Goal: Information Seeking & Learning: Learn about a topic

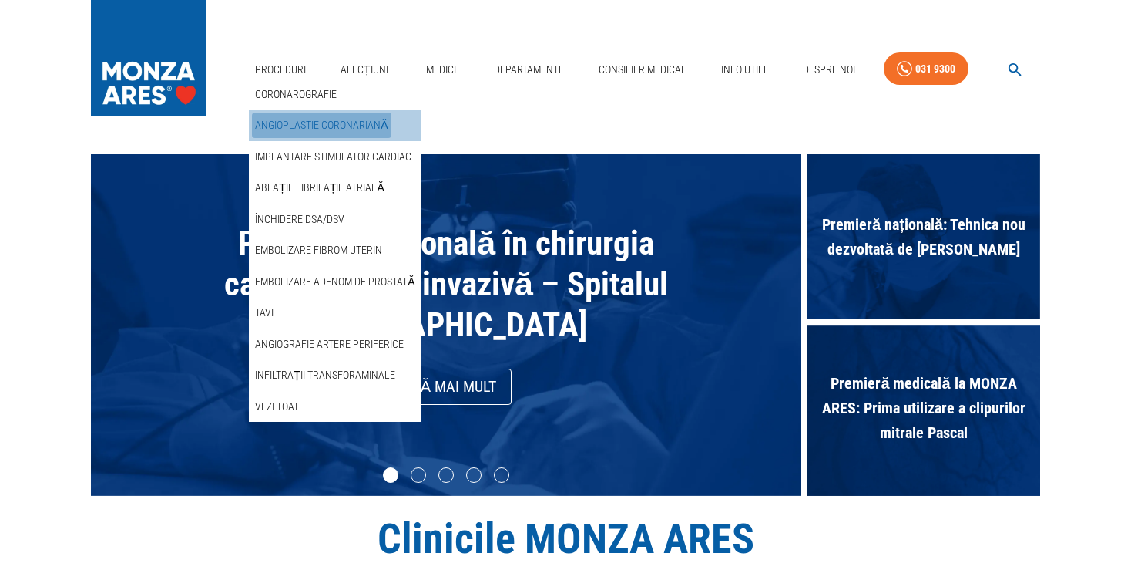
click at [313, 129] on link "Angioplastie coronariană" at bounding box center [321, 125] width 139 height 25
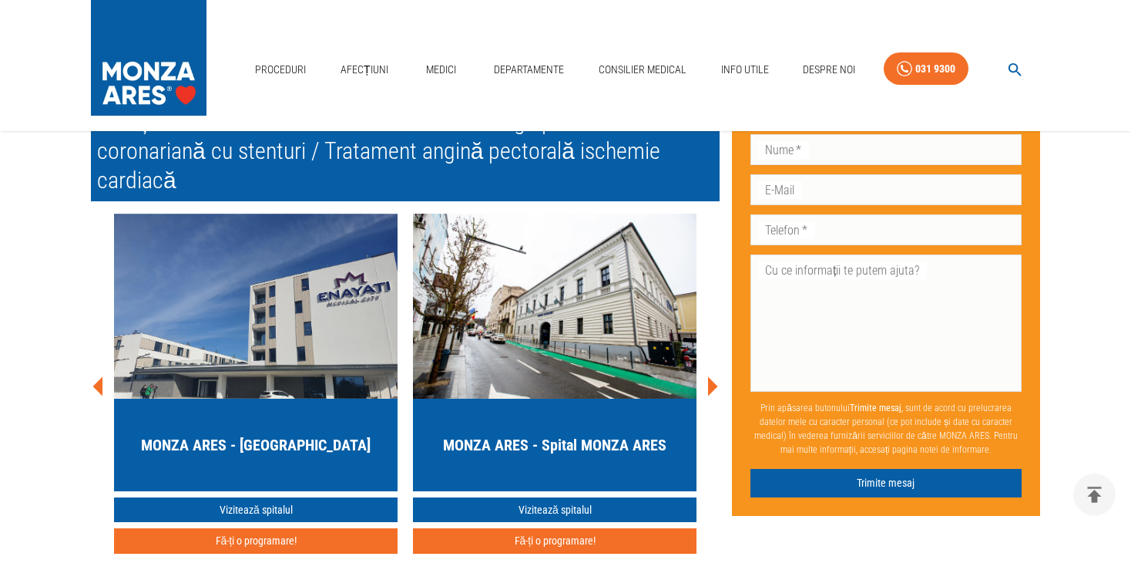
scroll to position [7082, 0]
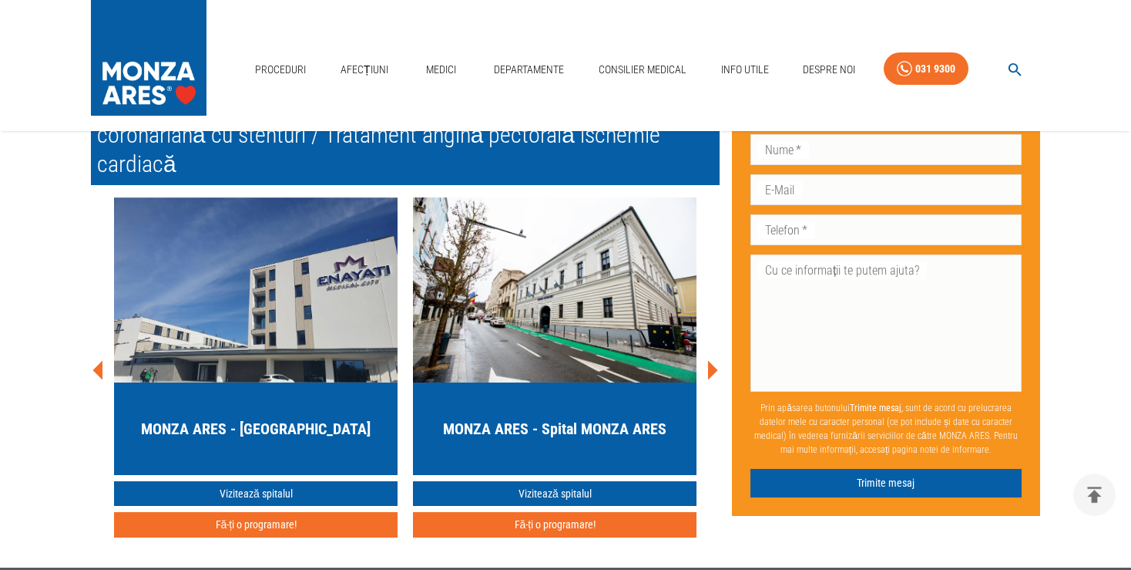
click at [712, 360] on icon at bounding box center [713, 369] width 10 height 19
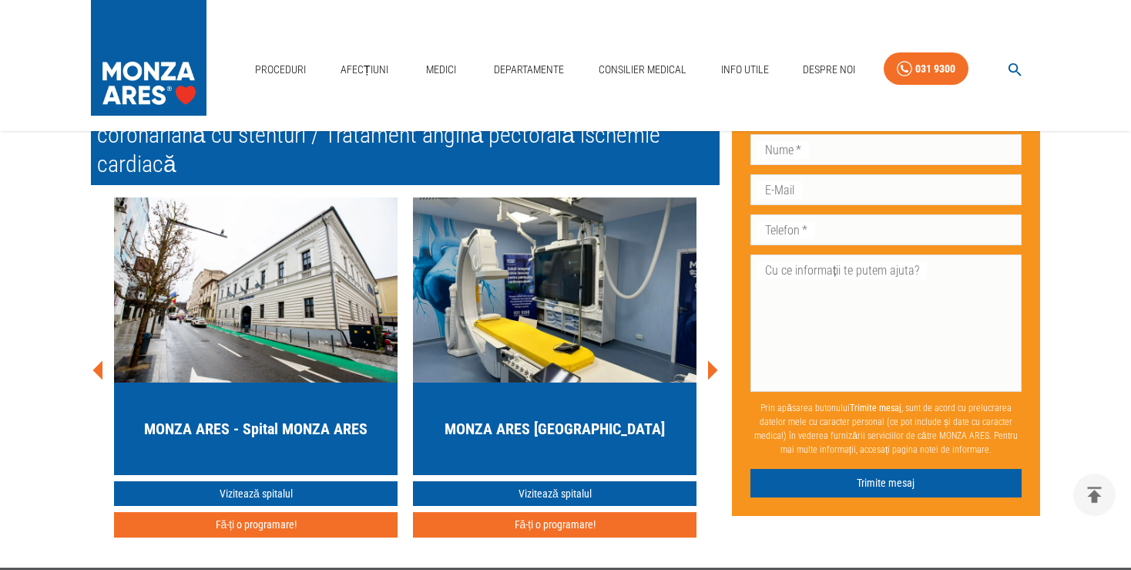
click at [712, 360] on icon at bounding box center [713, 369] width 10 height 19
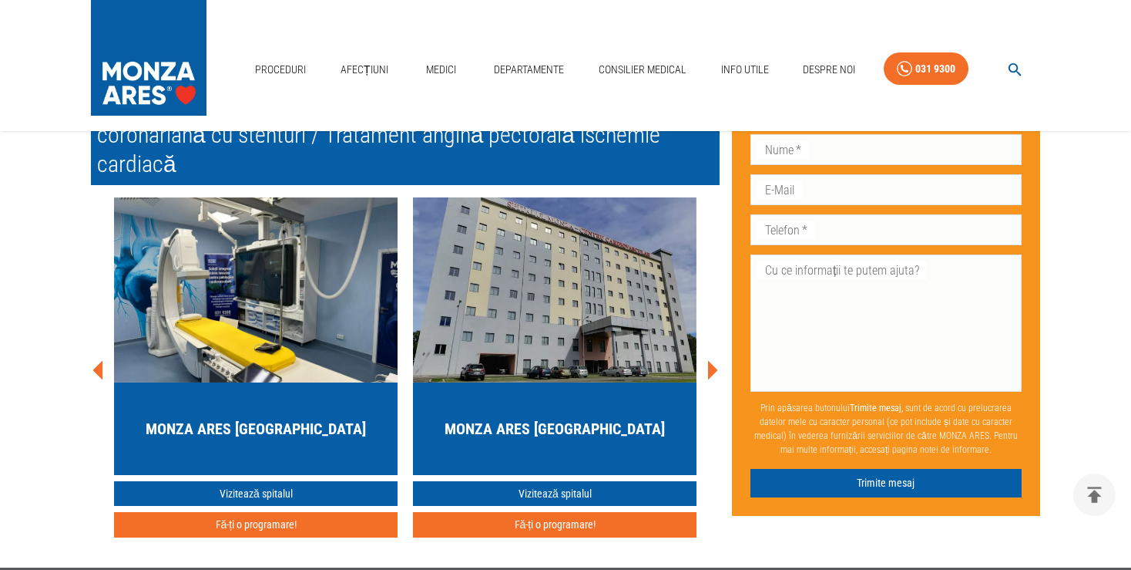
click at [712, 360] on icon at bounding box center [713, 369] width 10 height 19
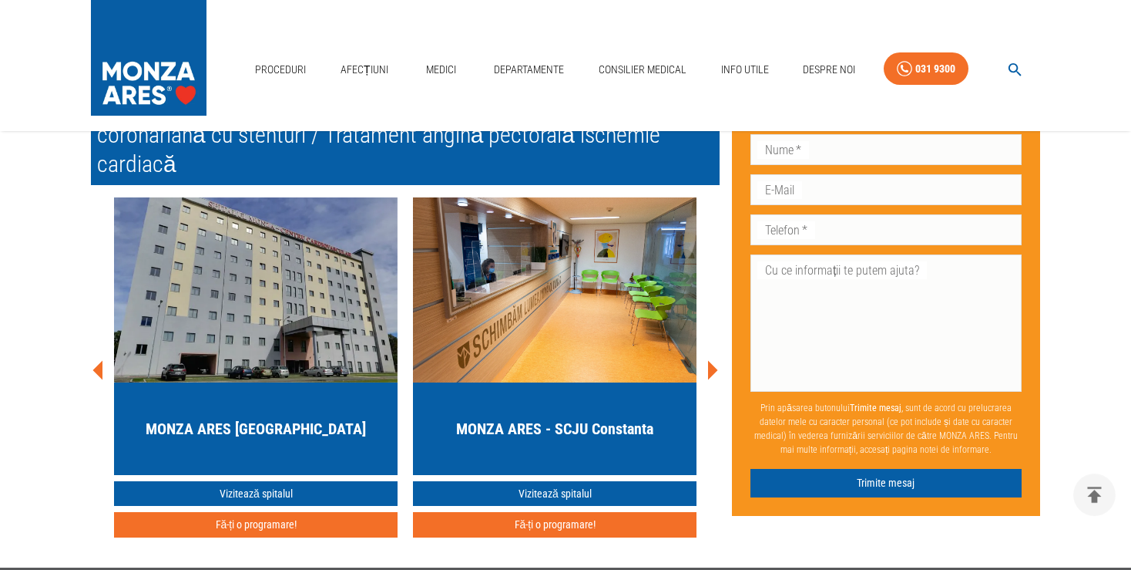
click at [712, 360] on icon at bounding box center [713, 369] width 10 height 19
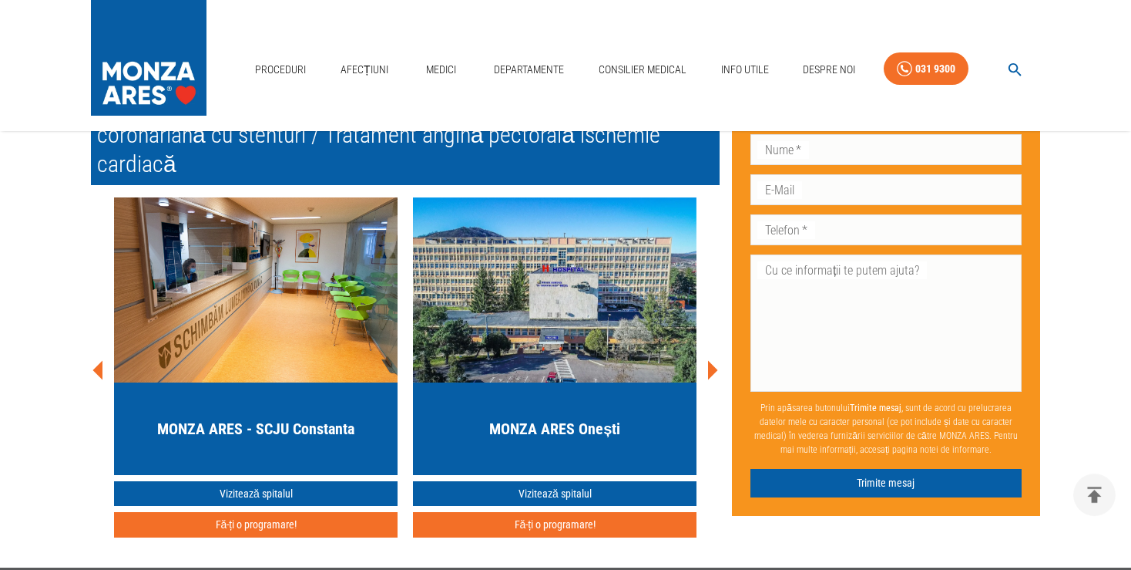
click at [712, 360] on icon at bounding box center [713, 369] width 10 height 19
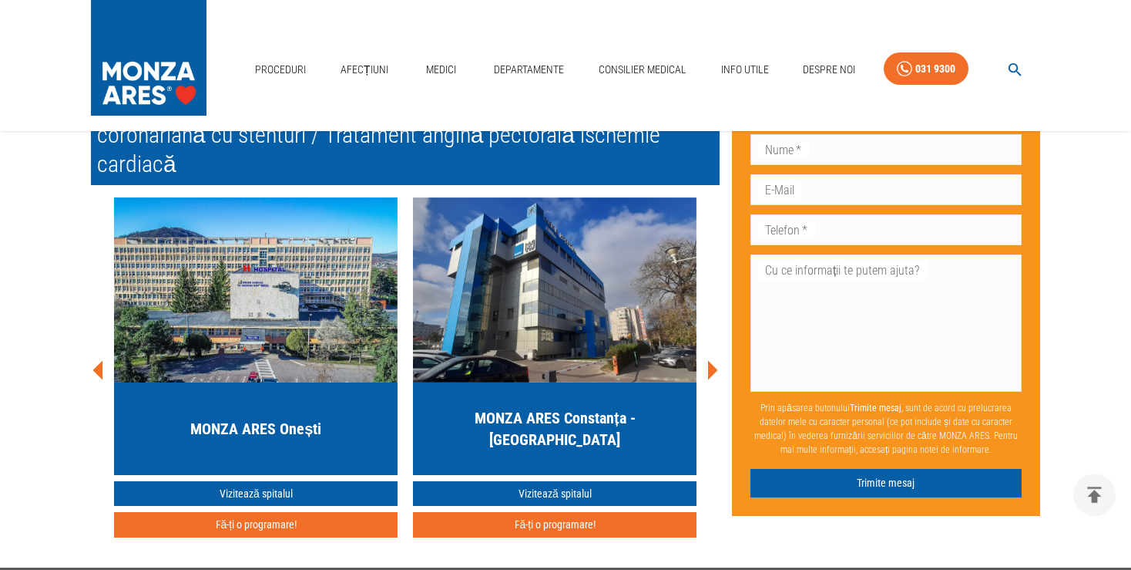
click at [712, 360] on icon at bounding box center [713, 369] width 10 height 19
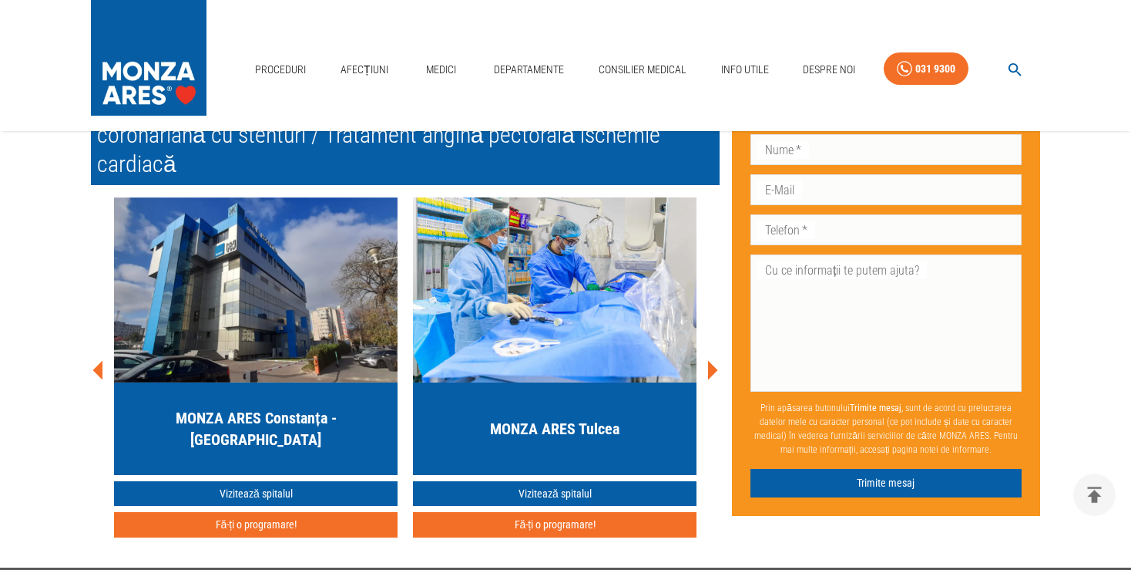
click at [712, 360] on icon at bounding box center [713, 369] width 10 height 19
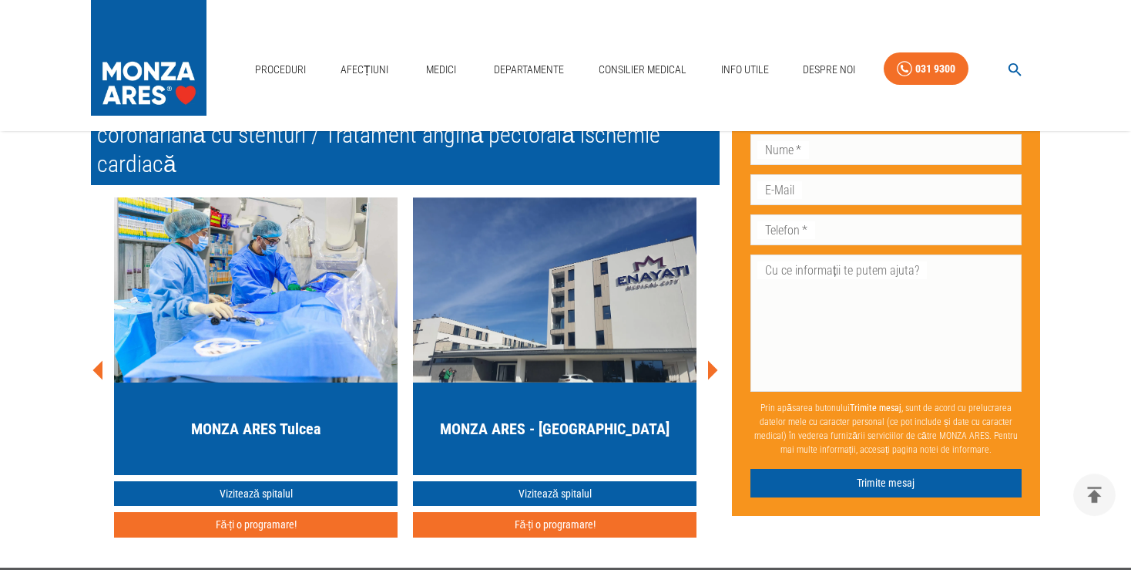
click at [712, 360] on icon at bounding box center [713, 369] width 10 height 19
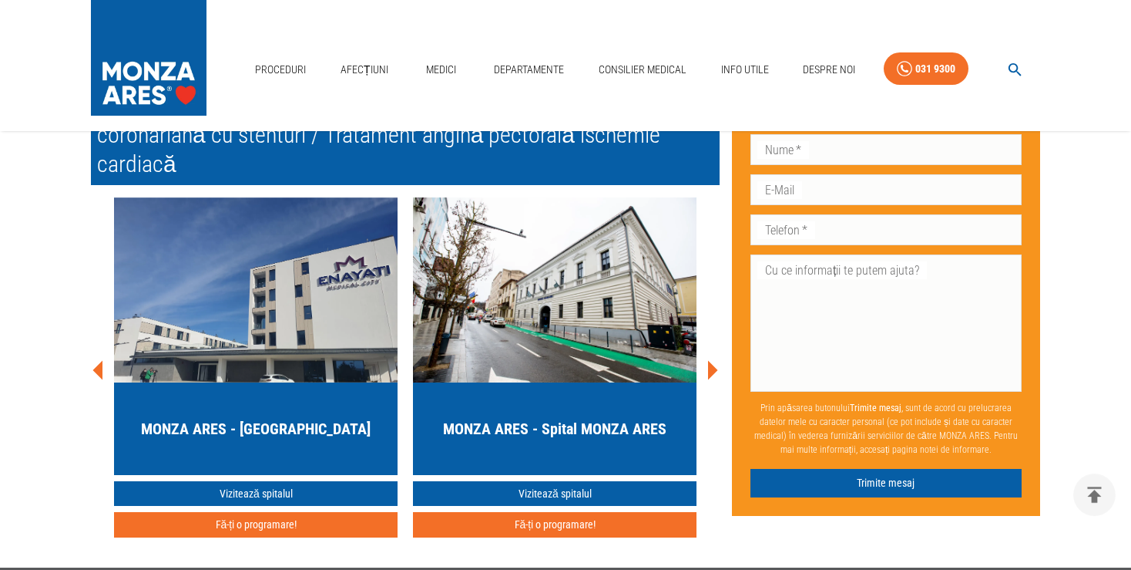
click at [710, 360] on icon at bounding box center [713, 369] width 10 height 19
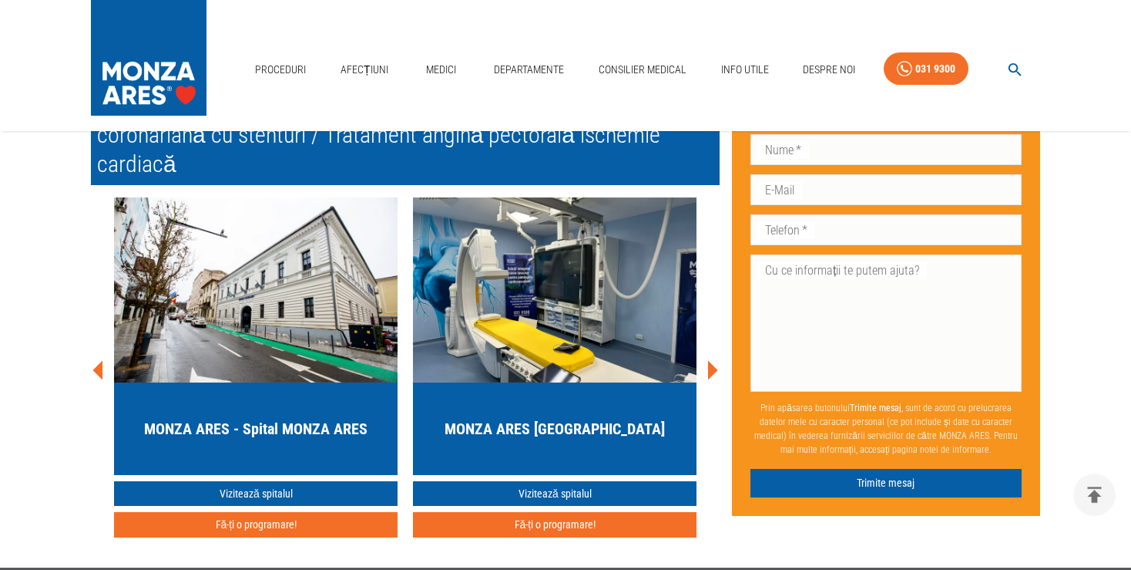
click at [710, 360] on icon at bounding box center [713, 369] width 10 height 19
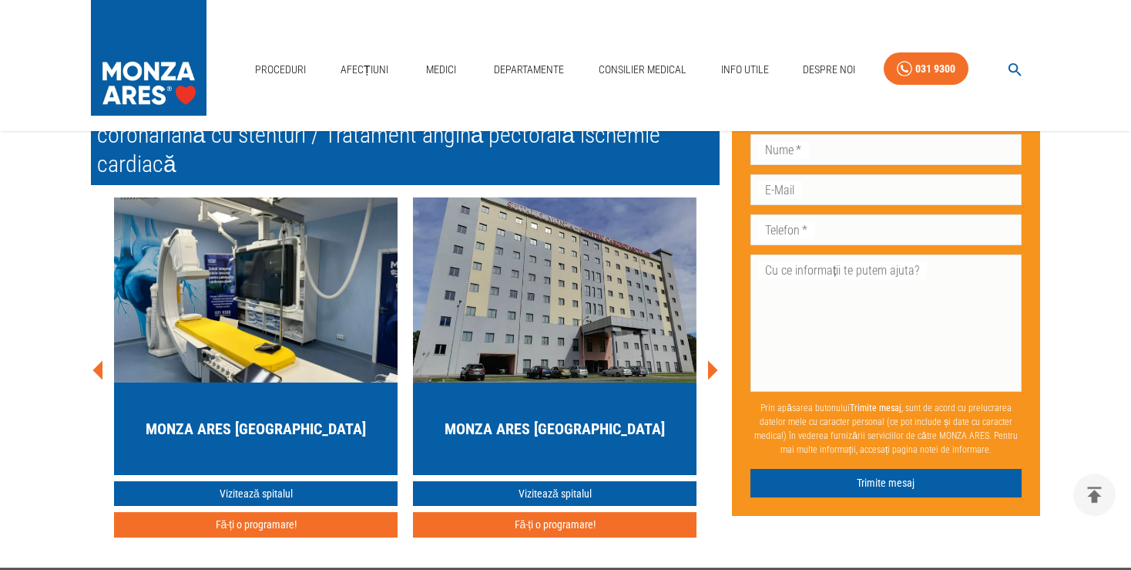
click at [710, 360] on icon at bounding box center [713, 369] width 10 height 19
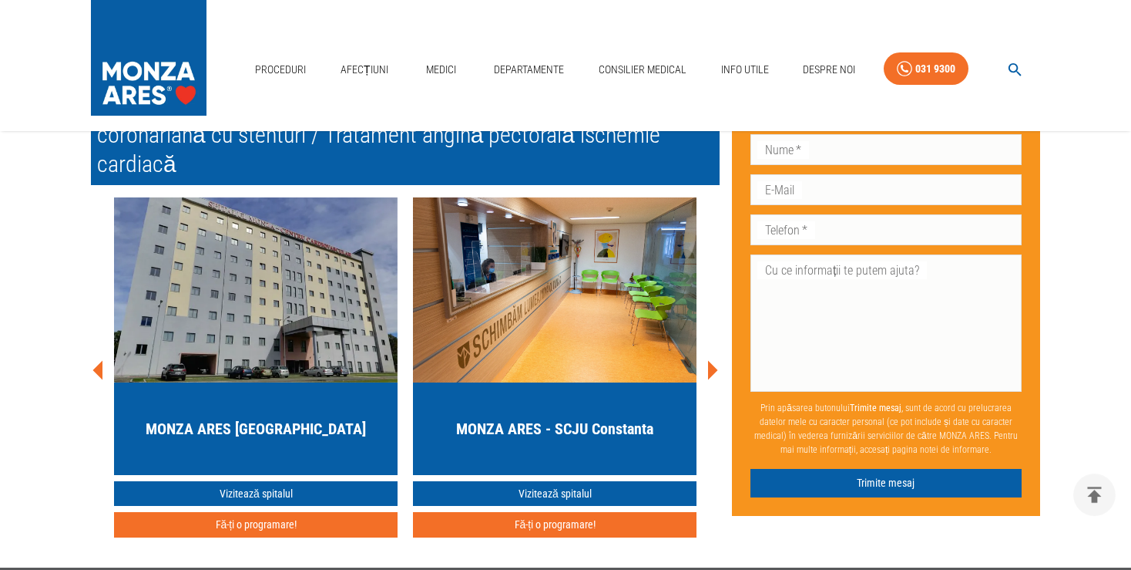
click at [710, 360] on icon at bounding box center [713, 369] width 10 height 19
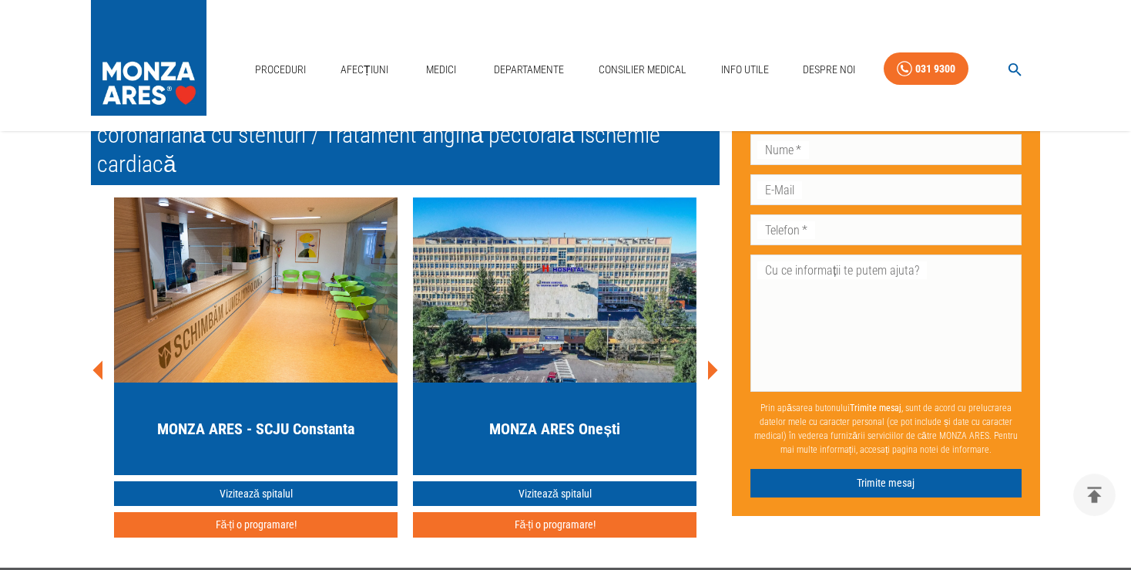
click at [710, 360] on icon at bounding box center [713, 369] width 10 height 19
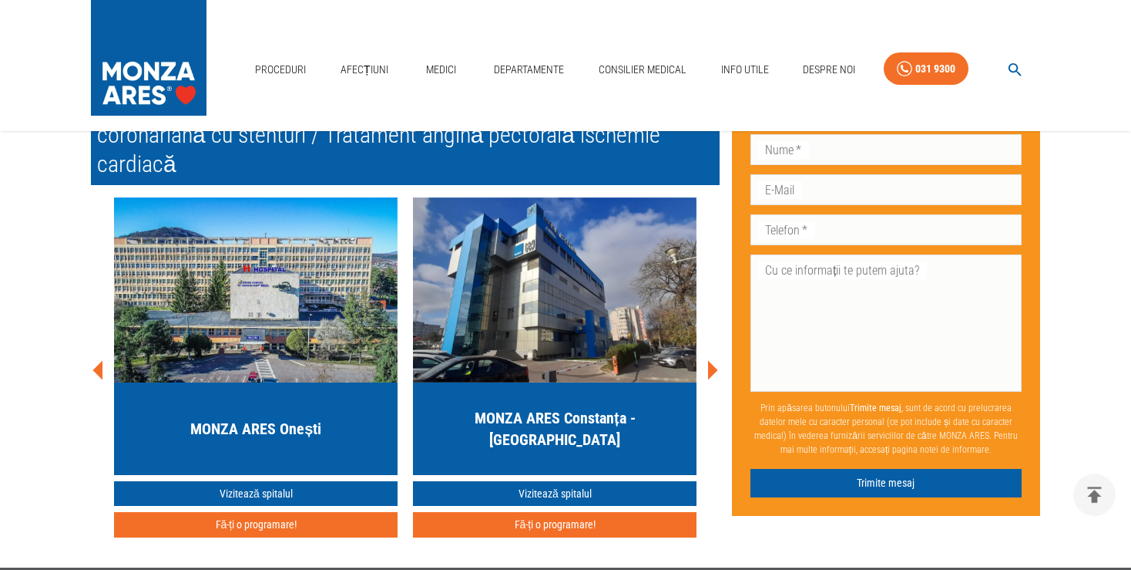
click at [710, 360] on icon at bounding box center [713, 369] width 10 height 19
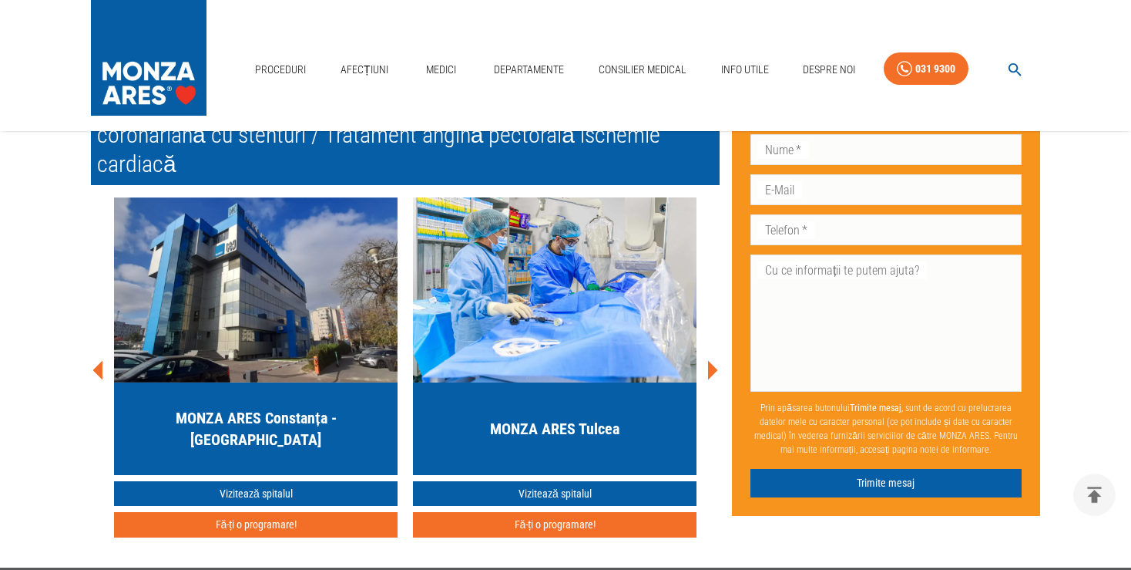
click at [710, 360] on icon at bounding box center [713, 369] width 10 height 19
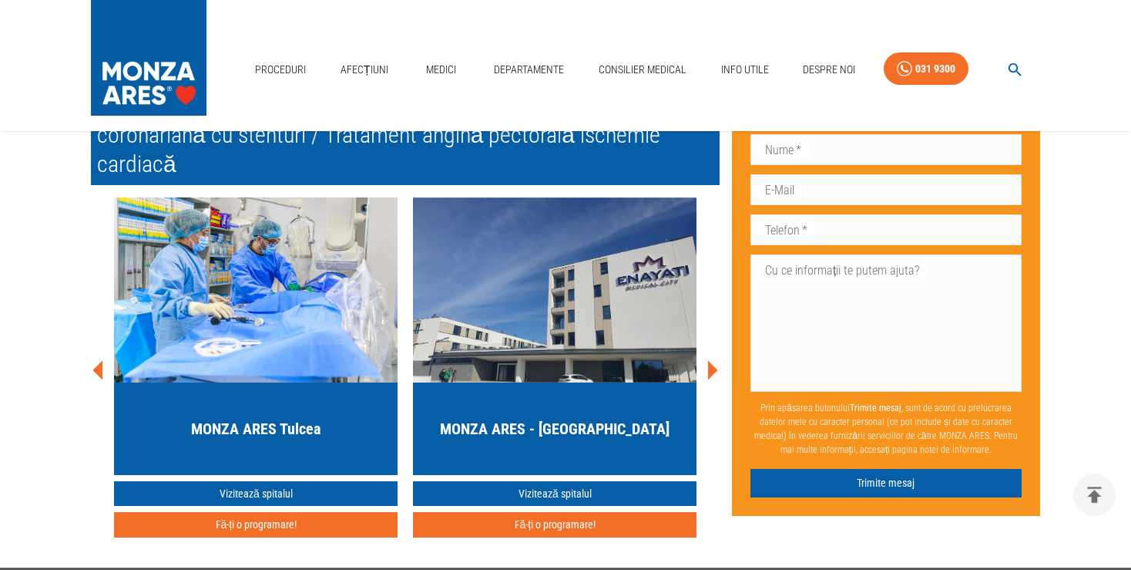
click at [710, 360] on icon at bounding box center [713, 369] width 10 height 19
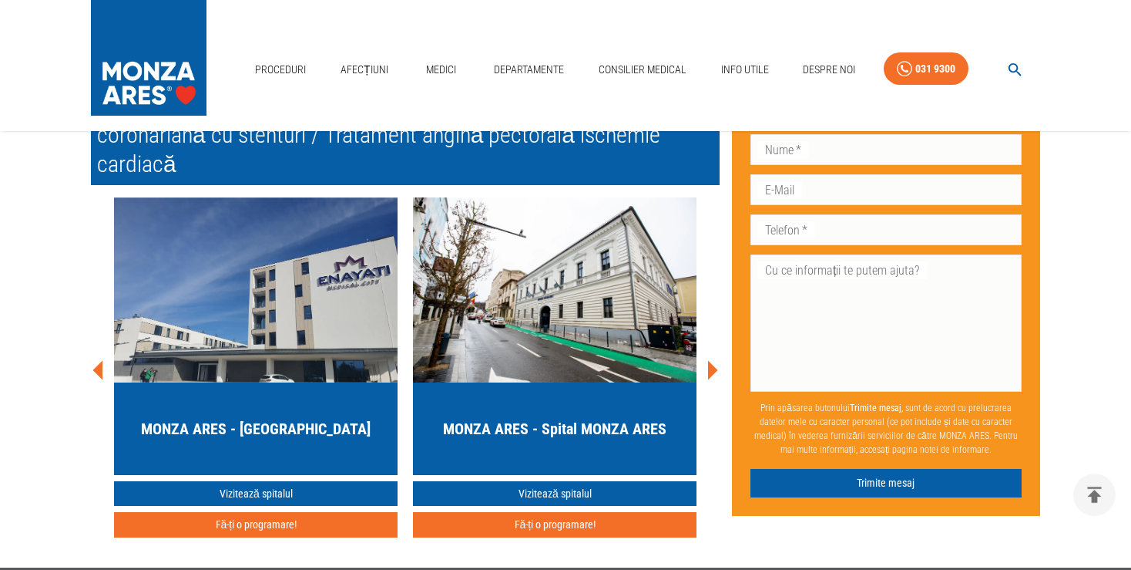
click at [710, 360] on icon at bounding box center [713, 369] width 10 height 19
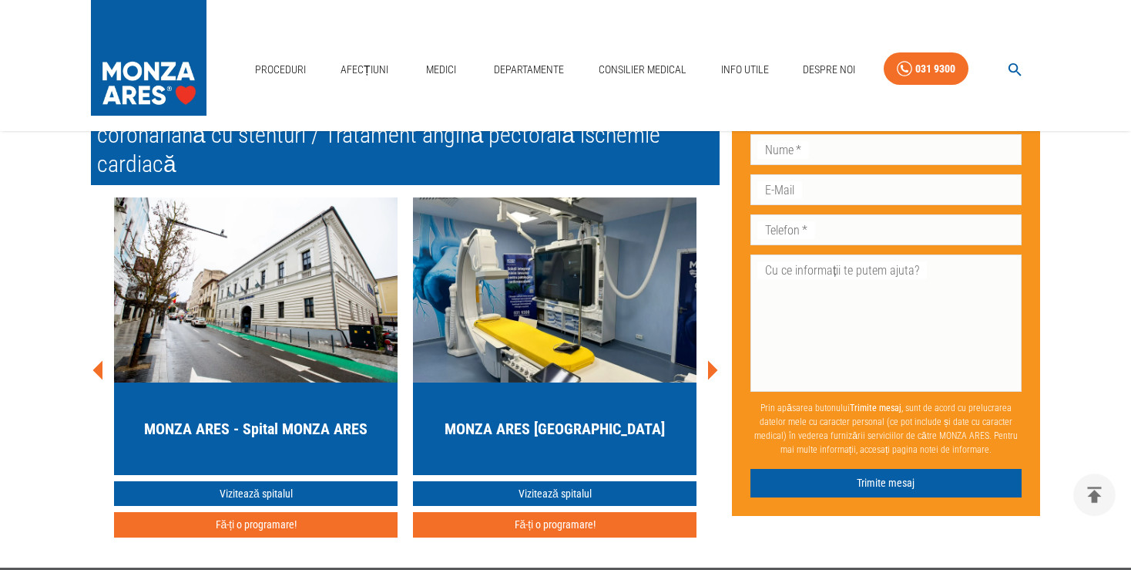
click at [710, 360] on icon at bounding box center [713, 369] width 10 height 19
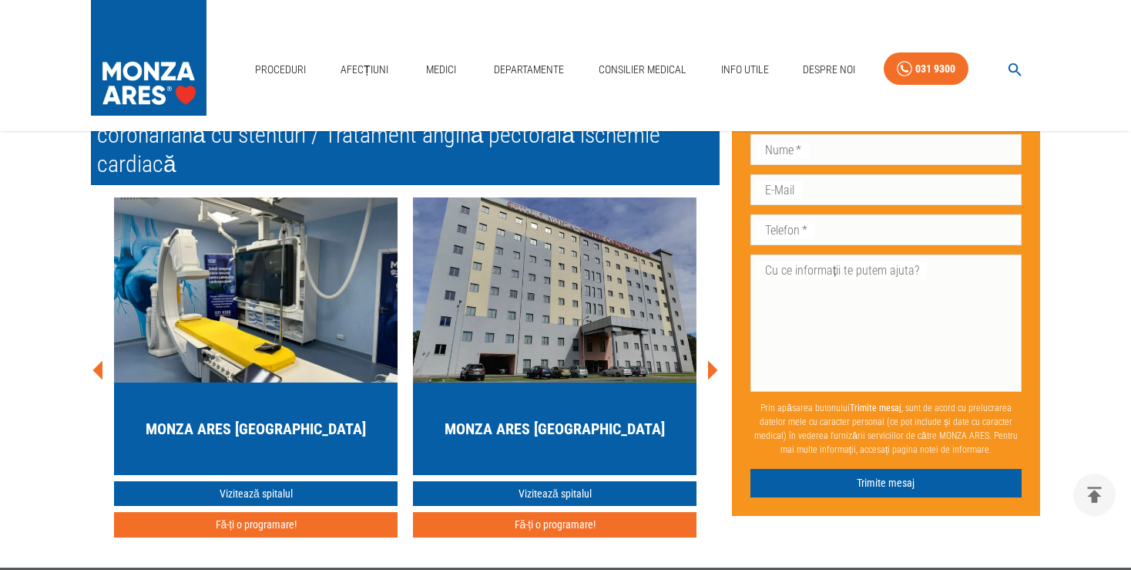
click at [705, 355] on icon at bounding box center [712, 370] width 46 height 46
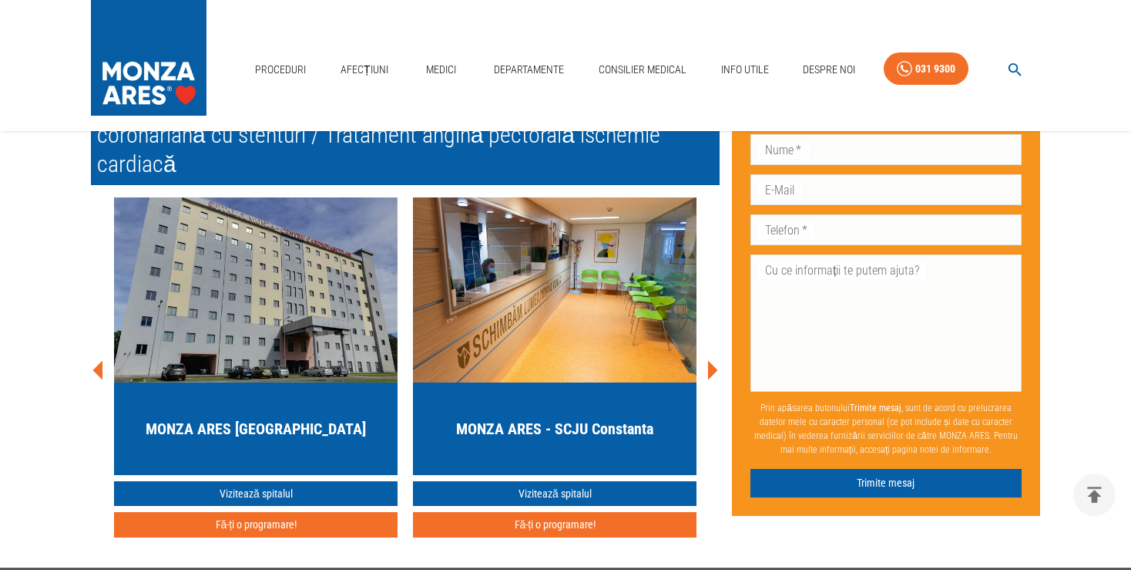
click at [705, 355] on icon at bounding box center [712, 370] width 46 height 46
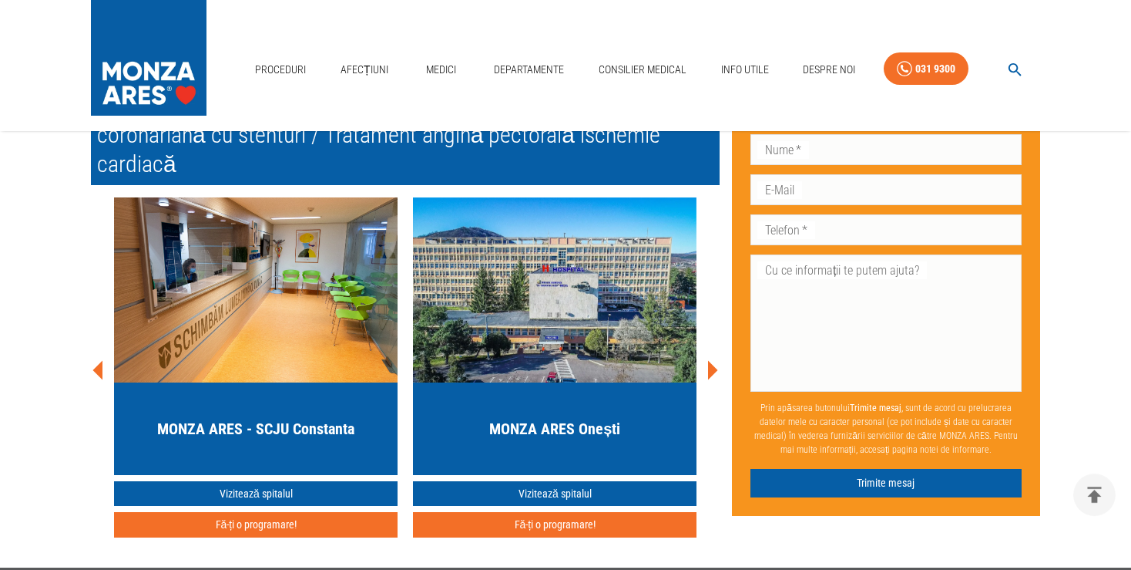
click at [705, 355] on icon at bounding box center [712, 370] width 46 height 46
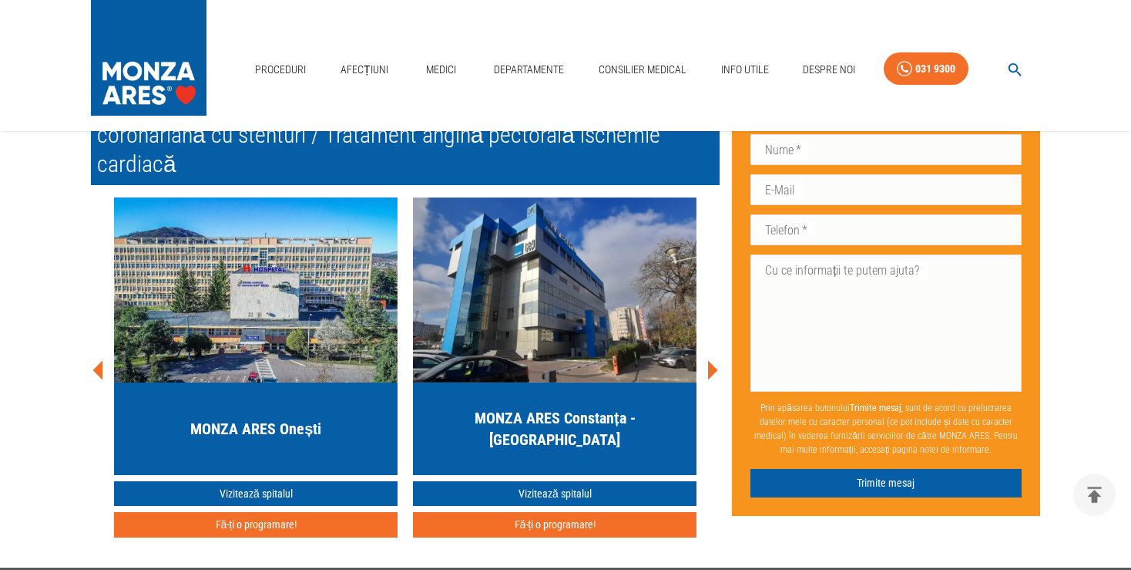
click at [705, 355] on icon at bounding box center [712, 370] width 46 height 46
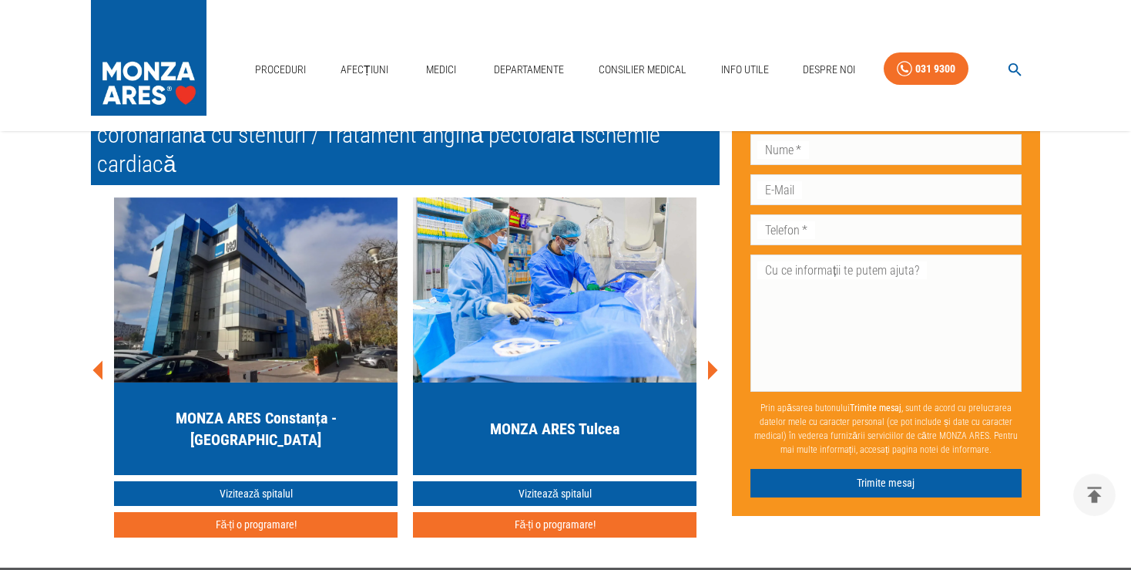
click at [705, 355] on icon at bounding box center [712, 370] width 46 height 46
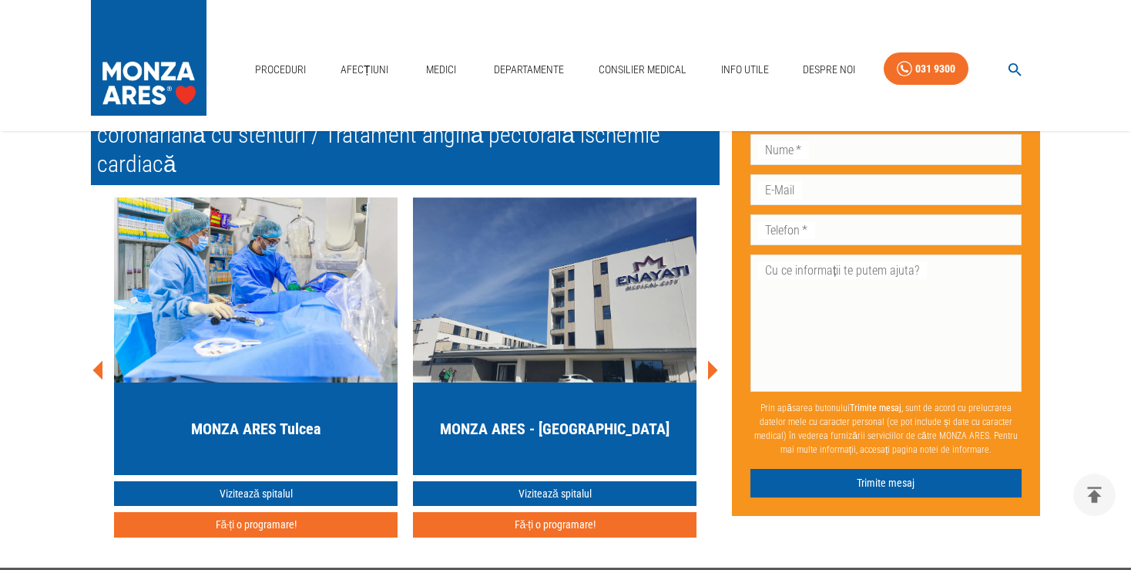
click at [705, 355] on icon at bounding box center [712, 370] width 46 height 46
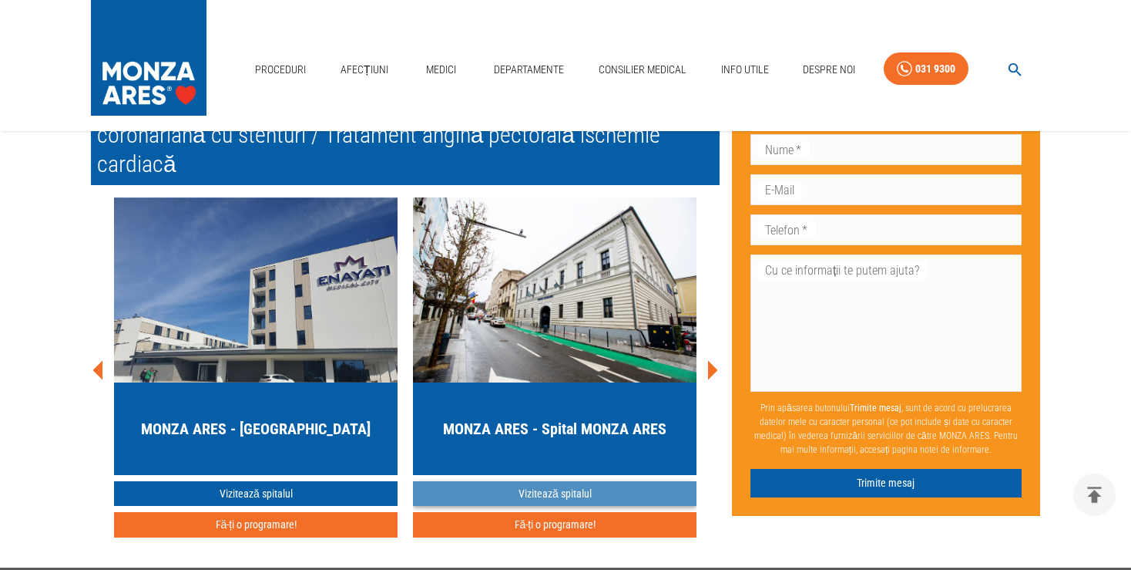
click at [566, 481] on link "Vizitează spitalul" at bounding box center [555, 493] width 284 height 25
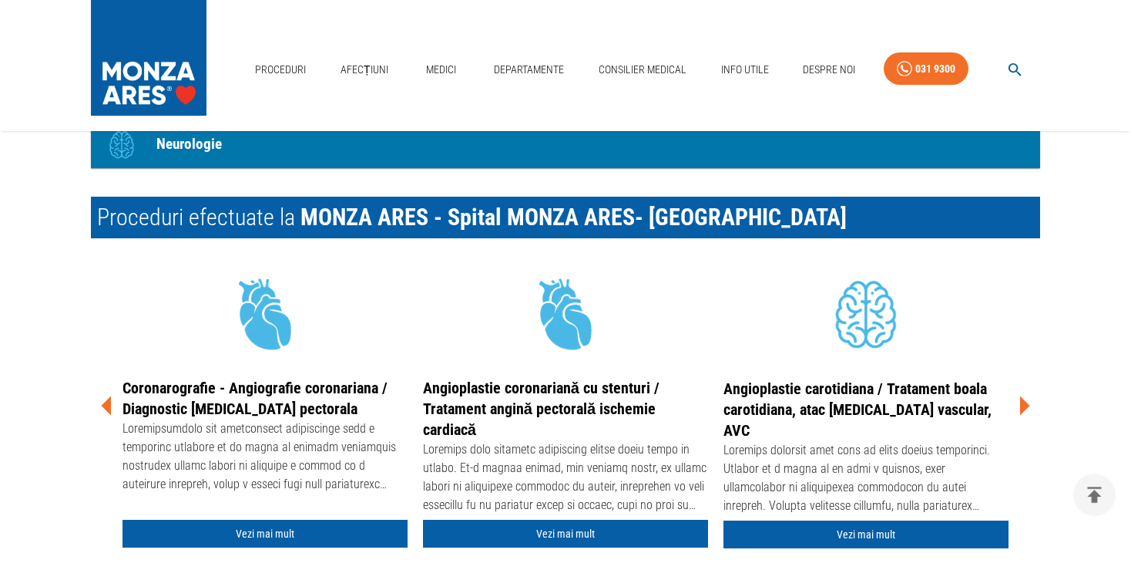
scroll to position [1709, 0]
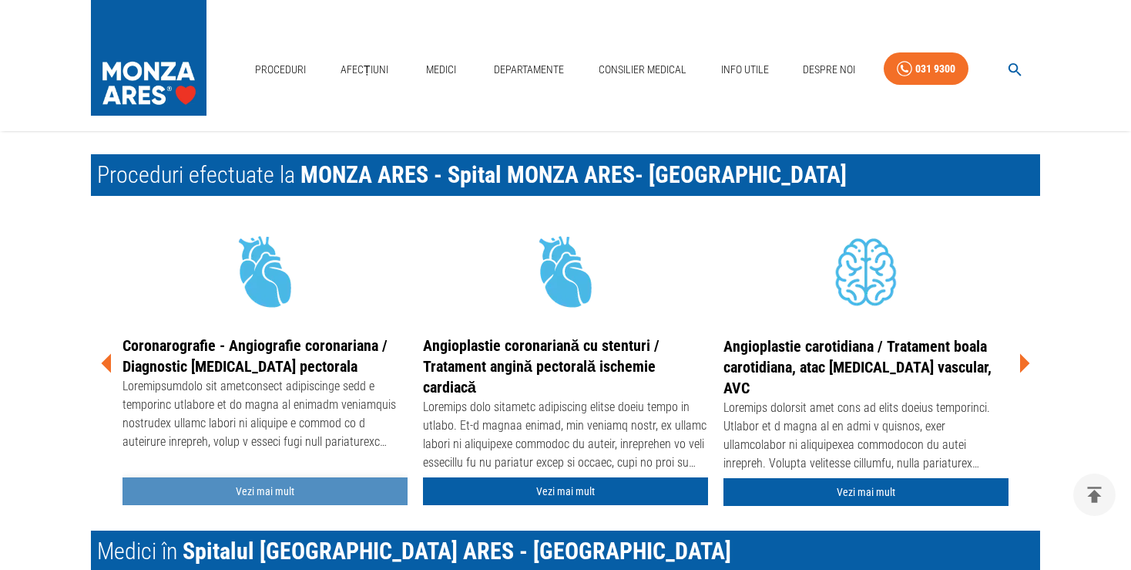
click at [254, 486] on link "Vezi mai mult" at bounding box center [265, 491] width 285 height 29
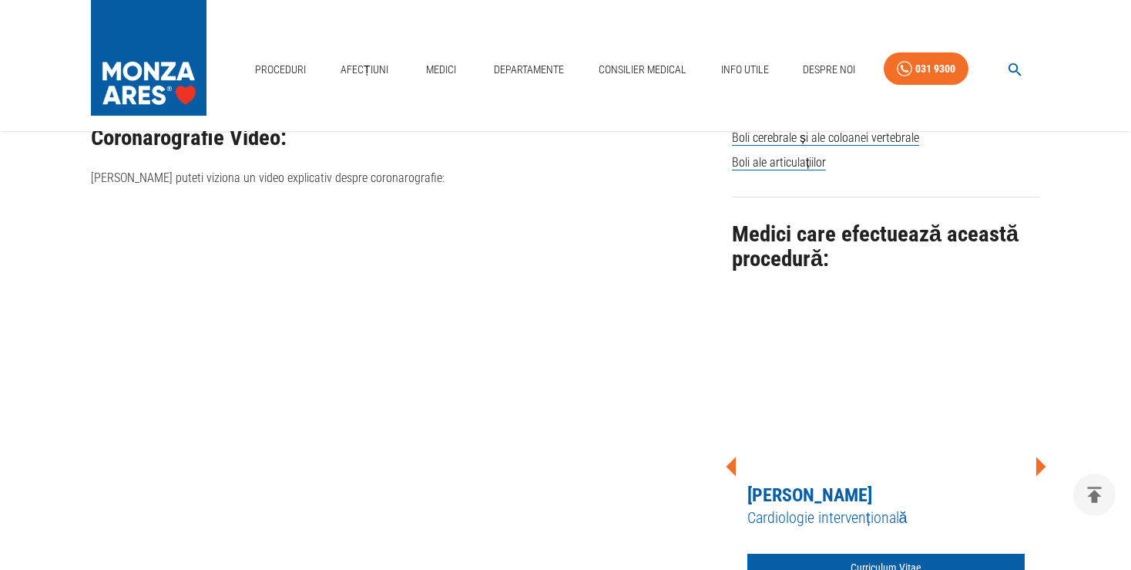
scroll to position [1221, 0]
